Goal: Information Seeking & Learning: Learn about a topic

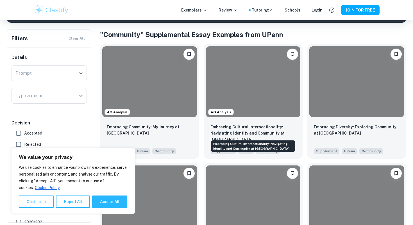
scroll to position [61, 0]
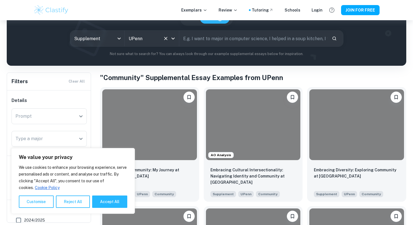
click at [172, 40] on icon "Open" at bounding box center [173, 38] width 7 height 7
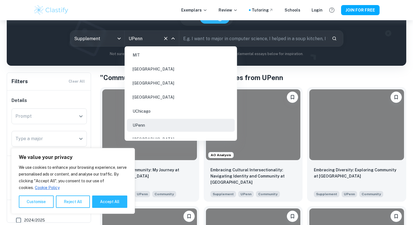
click at [172, 39] on icon "Close" at bounding box center [173, 38] width 7 height 7
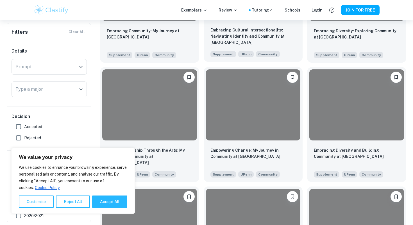
scroll to position [202, 0]
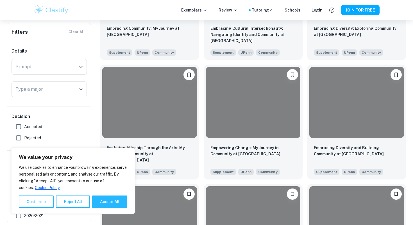
click at [20, 128] on input "Accepted" at bounding box center [18, 126] width 11 height 11
checkbox input "true"
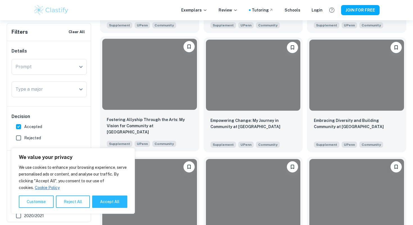
scroll to position [244, 0]
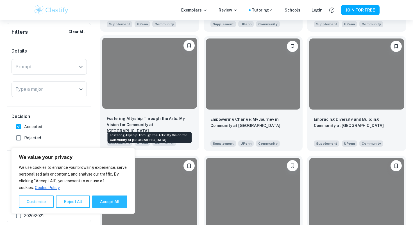
click at [152, 121] on p "Fostering Allyship Through the Arts: My Vision for Community at [GEOGRAPHIC_DAT…" at bounding box center [150, 124] width 86 height 19
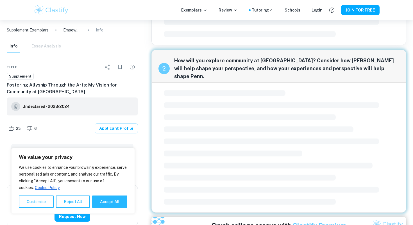
scroll to position [146, 0]
